Goal: Information Seeking & Learning: Learn about a topic

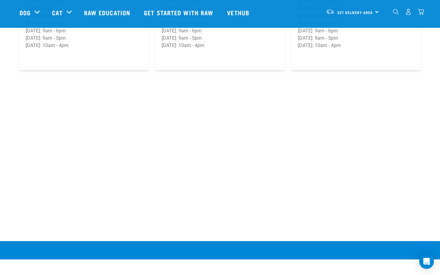
scroll to position [1055, 0]
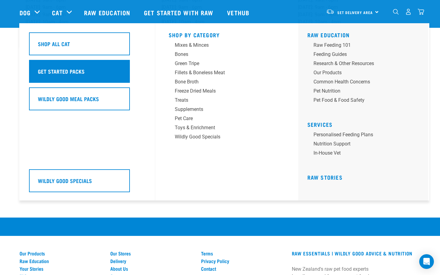
click at [79, 70] on h5 "Get Started Packs" at bounding box center [61, 71] width 47 height 8
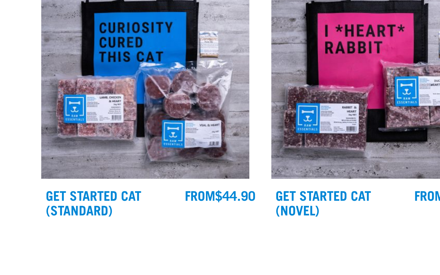
scroll to position [57, 0]
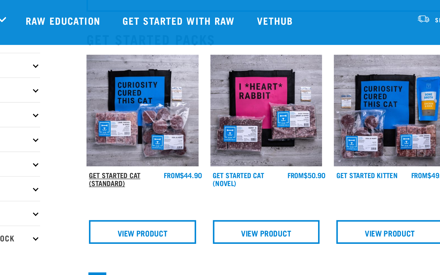
click at [123, 109] on link "Get Started Cat (Standard)" at bounding box center [139, 110] width 32 height 7
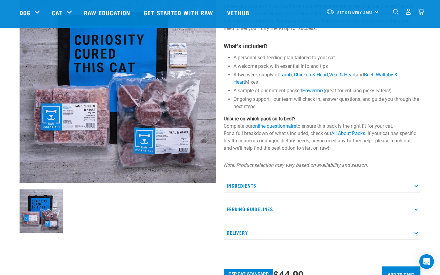
scroll to position [59, 0]
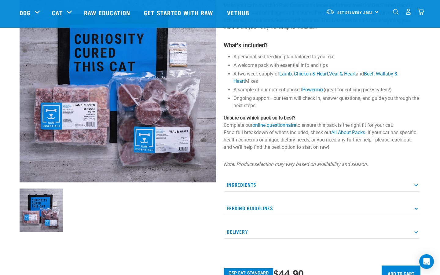
click at [268, 183] on p "Ingredients" at bounding box center [322, 185] width 197 height 14
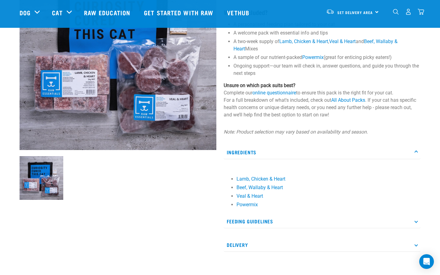
scroll to position [101, 0]
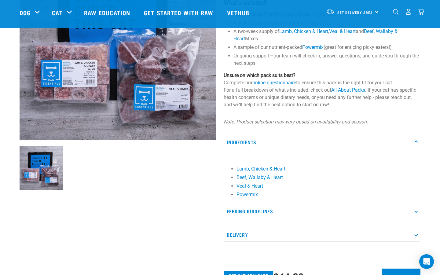
click at [290, 210] on p "Feeding Guidelines" at bounding box center [322, 211] width 197 height 14
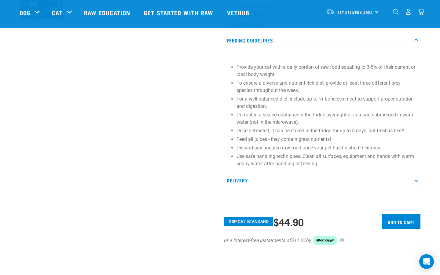
scroll to position [287, 0]
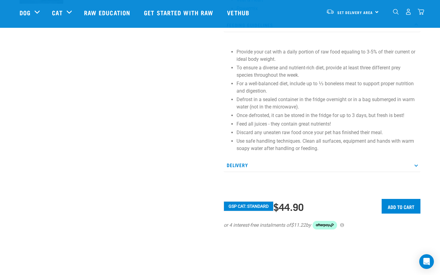
click at [281, 168] on p "Delivery" at bounding box center [322, 165] width 197 height 14
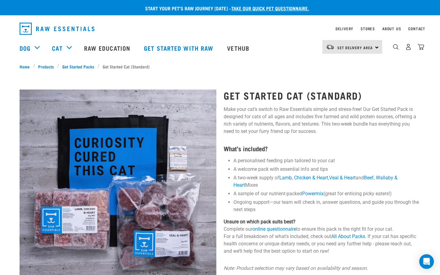
scroll to position [0, 0]
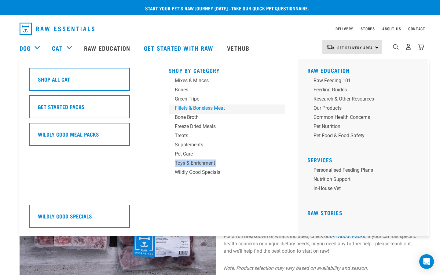
click at [194, 107] on div "Fillets & Boneless Meat" at bounding box center [222, 107] width 95 height 7
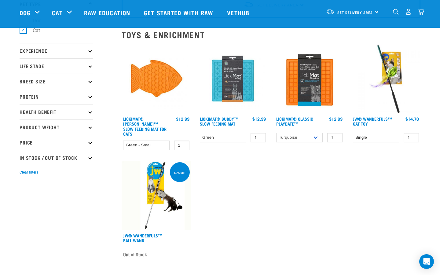
scroll to position [45, 0]
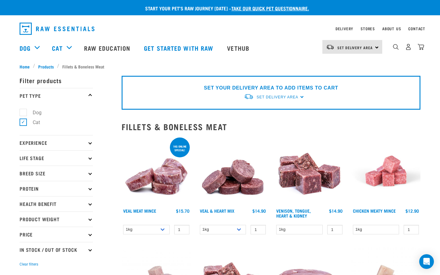
click at [55, 157] on p "Life Stage" at bounding box center [56, 157] width 73 height 15
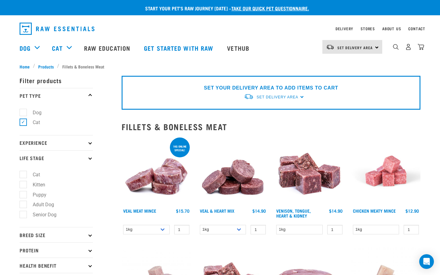
click at [24, 175] on label "Cat" at bounding box center [33, 175] width 20 height 8
click at [24, 175] on input "Cat" at bounding box center [22, 174] width 4 height 4
checkbox input "true"
click at [65, 227] on p "Breed Size" at bounding box center [56, 234] width 73 height 15
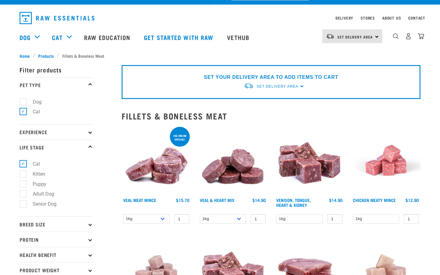
scroll to position [12, 0]
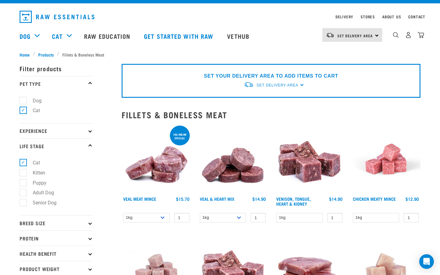
click at [74, 129] on p "Experience" at bounding box center [56, 130] width 73 height 15
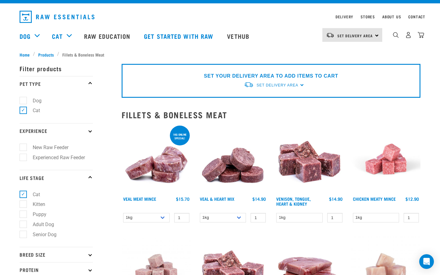
click at [74, 129] on p "Experience" at bounding box center [56, 130] width 73 height 15
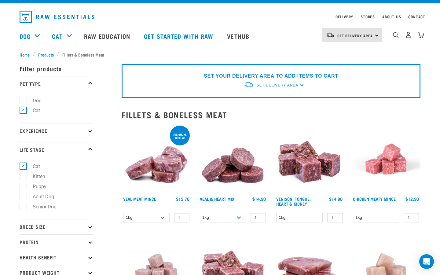
click at [74, 129] on p "Experience" at bounding box center [56, 130] width 73 height 15
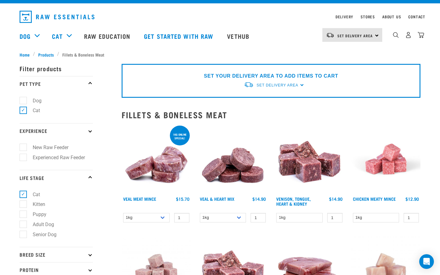
click at [23, 150] on label "New Raw Feeder" at bounding box center [47, 148] width 48 height 8
click at [20, 148] on input "New Raw Feeder" at bounding box center [22, 147] width 4 height 4
checkbox input "true"
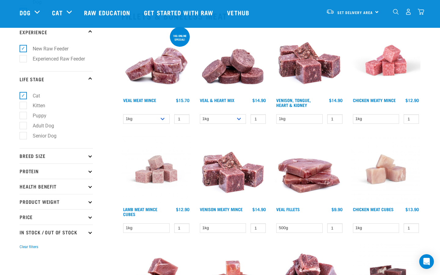
scroll to position [73, 0]
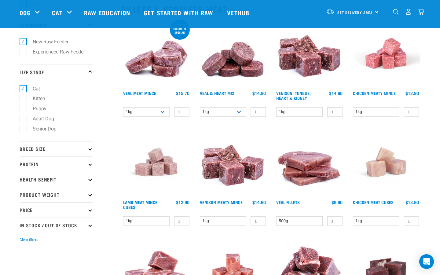
click at [62, 168] on p "Protein" at bounding box center [56, 163] width 73 height 15
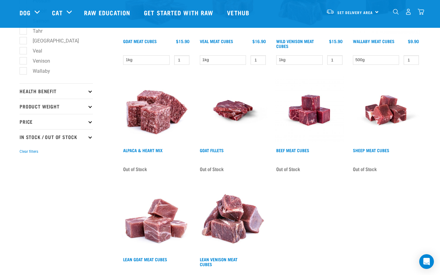
scroll to position [343, 0]
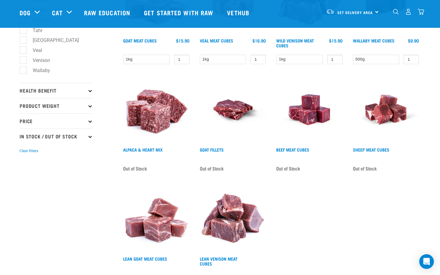
click at [53, 90] on p "Health Benefit" at bounding box center [56, 90] width 73 height 15
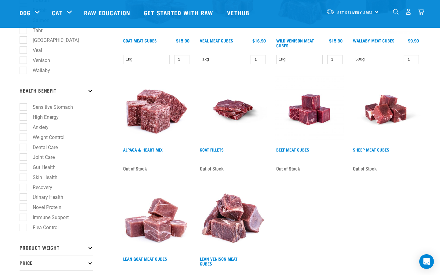
click at [25, 178] on label "Skin Health" at bounding box center [41, 178] width 37 height 8
click at [24, 178] on input "Skin Health" at bounding box center [22, 176] width 4 height 4
checkbox input "true"
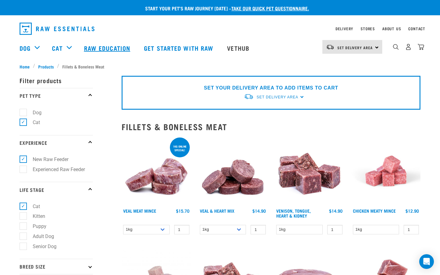
click at [118, 48] on link "Raw Education" at bounding box center [108, 48] width 60 height 24
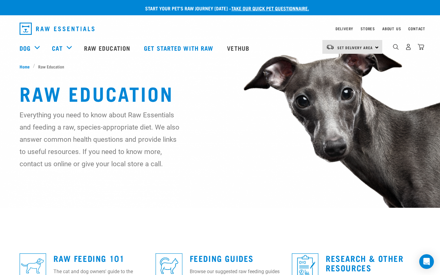
scroll to position [137, 0]
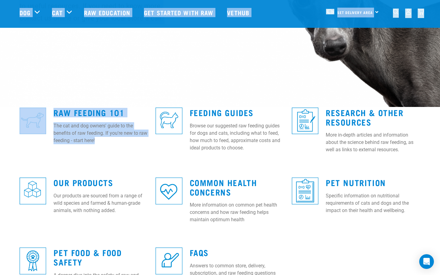
drag, startPoint x: 141, startPoint y: 112, endPoint x: 0, endPoint y: 0, distance: 180.1
click at [0, 0] on div "Start your pet’s raw journey [DATE] – take our quick pet questionnaire. Deliver…" at bounding box center [220, 102] width 440 height 407
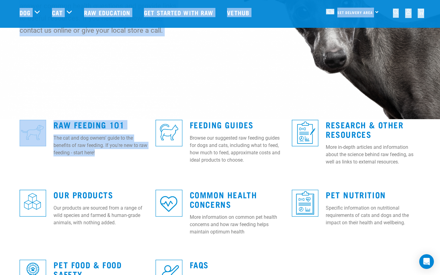
click at [55, 87] on img at bounding box center [220, 43] width 440 height 264
click at [85, 140] on p "The cat and dog owners' guide to the benefits of raw feeding. If you're new to …" at bounding box center [100, 145] width 95 height 22
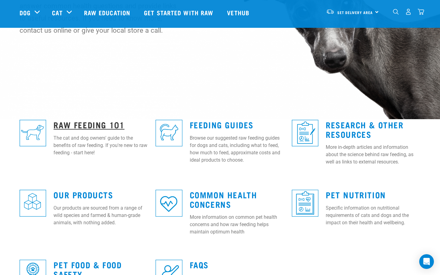
click at [79, 123] on link "Raw Feeding 101" at bounding box center [88, 124] width 71 height 5
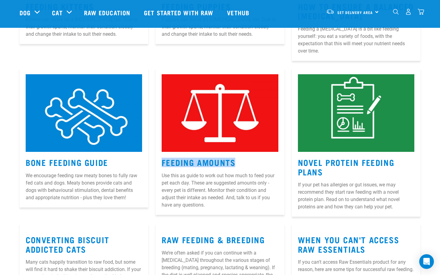
scroll to position [691, 0]
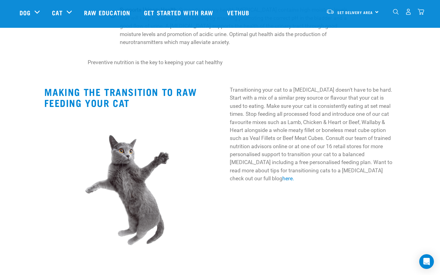
scroll to position [709, 0]
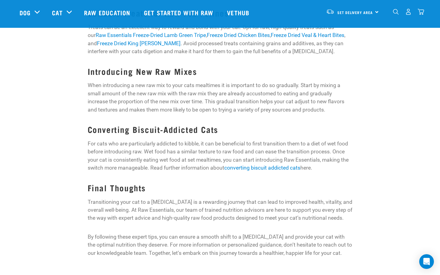
scroll to position [741, 0]
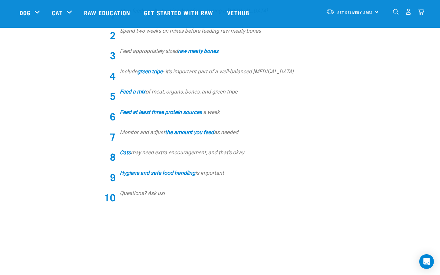
scroll to position [260, 0]
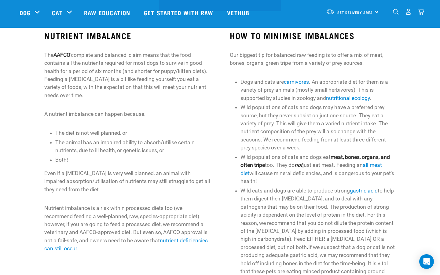
scroll to position [203, 0]
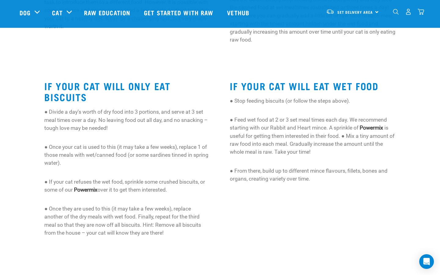
scroll to position [253, 0]
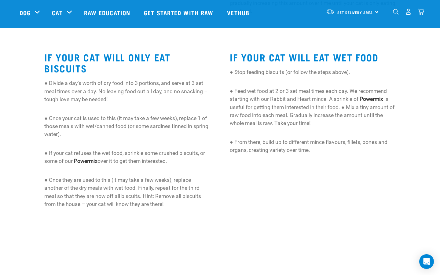
click at [241, 169] on div "IF YOUR CAT WILL EAT WET FOOD ● Stop feeding biscuits (or follow the steps abov…" at bounding box center [312, 130] width 185 height 186
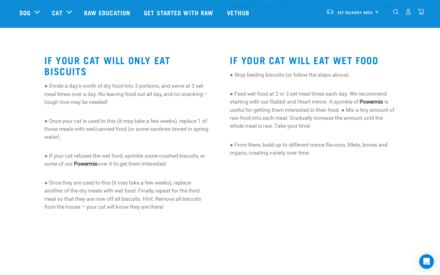
scroll to position [254, 0]
